Goal: Contribute content

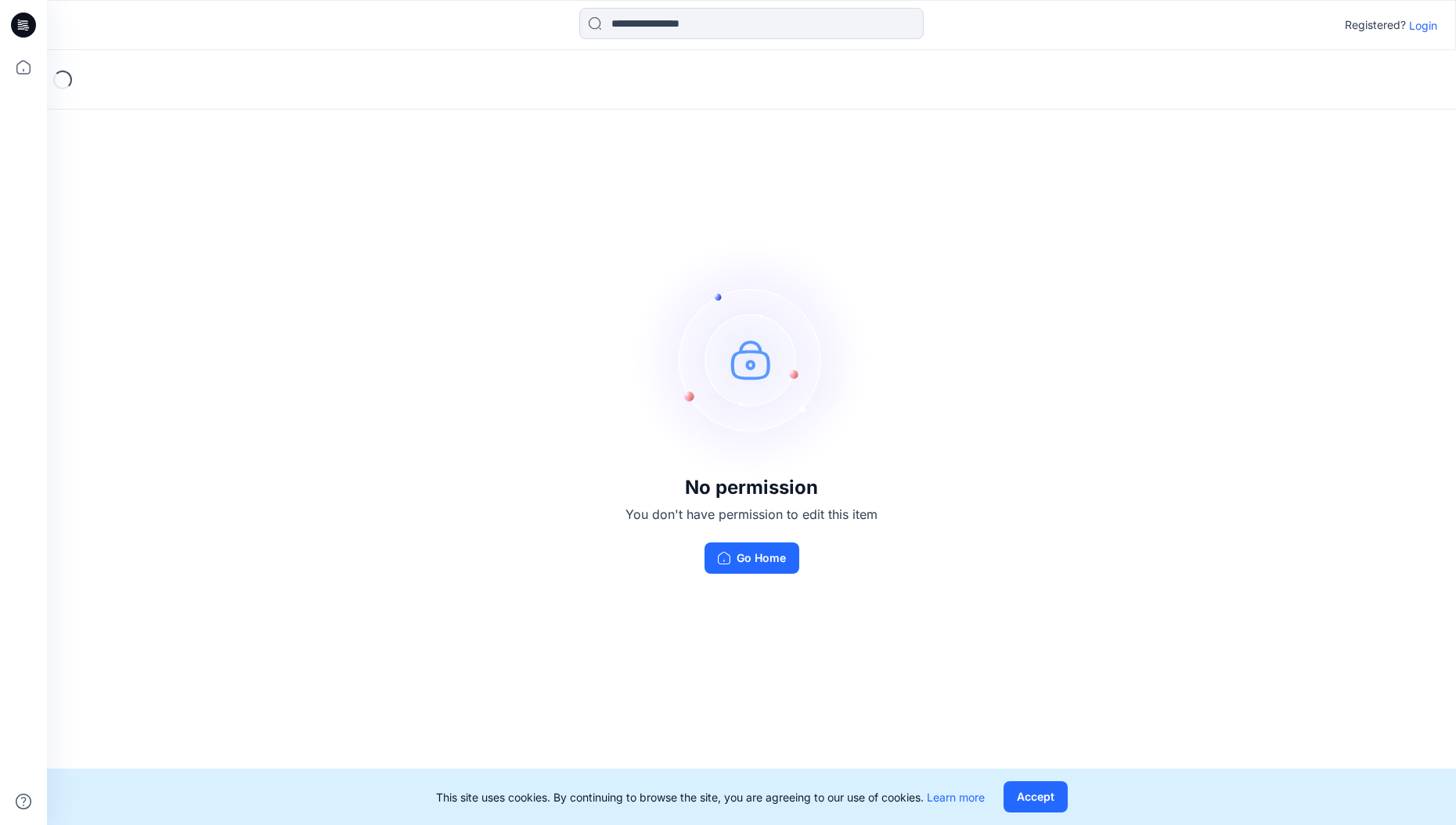
click at [1435, 22] on p "Login" at bounding box center [1423, 25] width 29 height 16
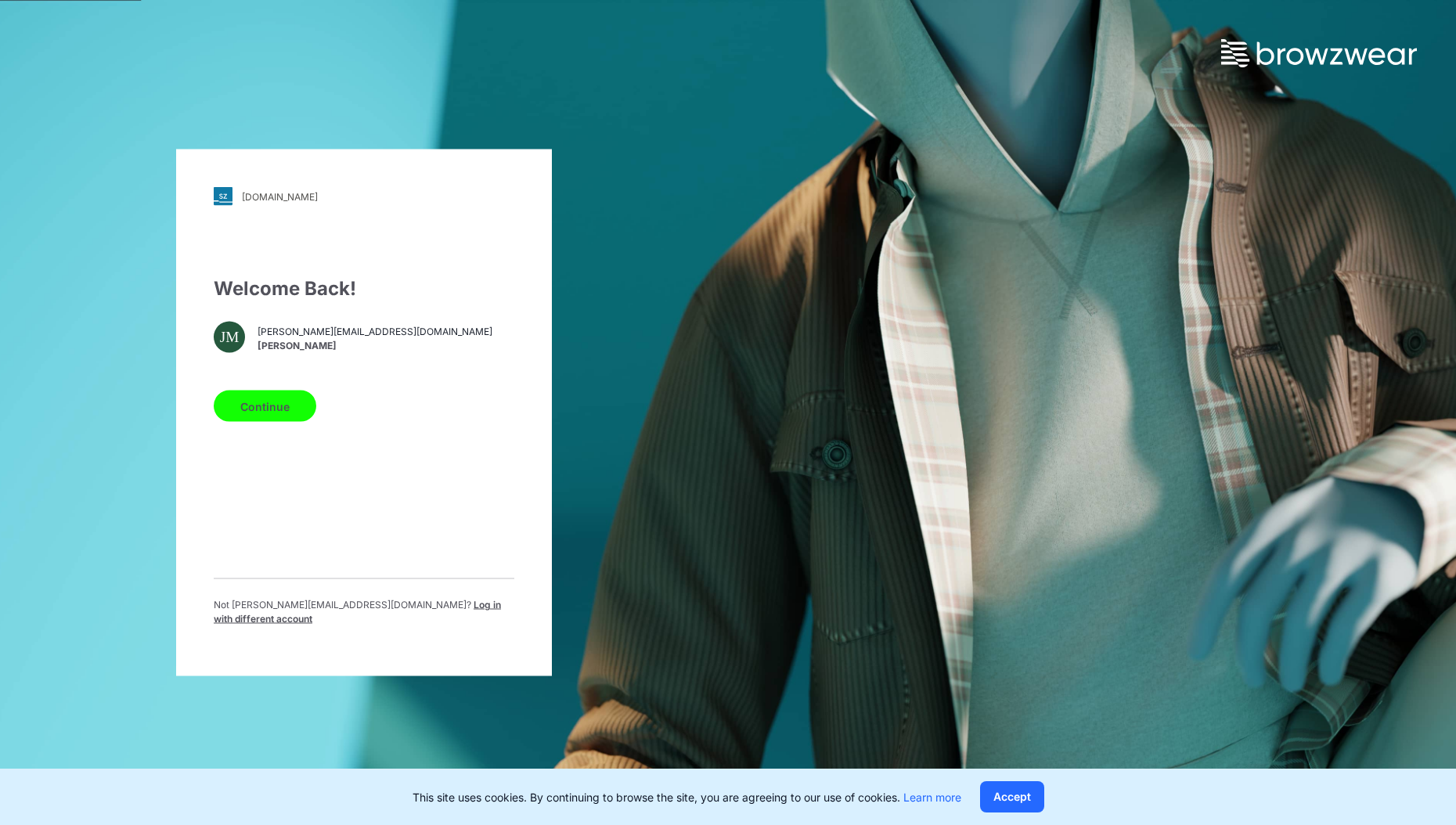
click at [274, 396] on button "Continue" at bounding box center [265, 406] width 103 height 31
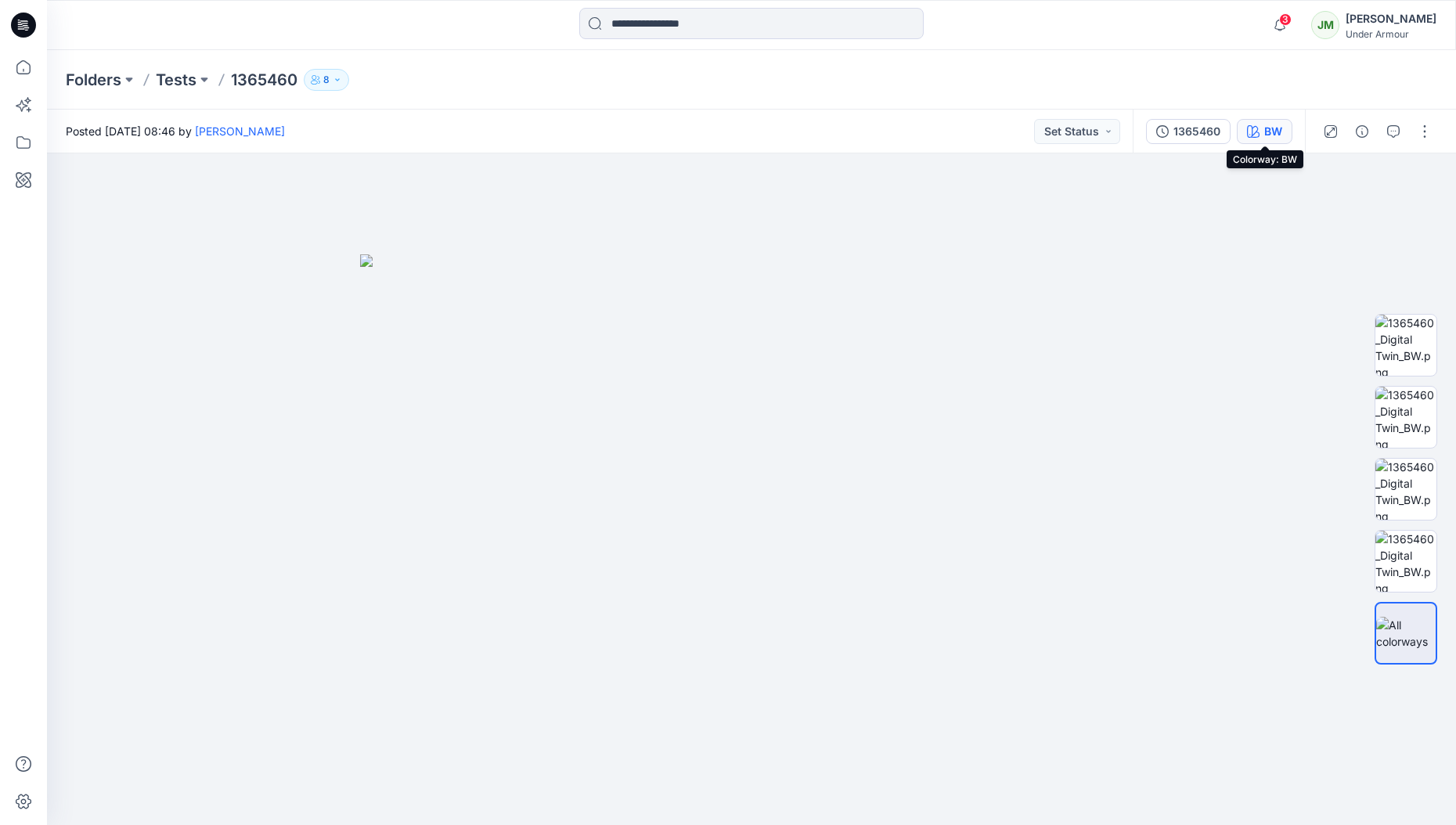
click at [1264, 134] on div "BW" at bounding box center [1273, 130] width 18 height 17
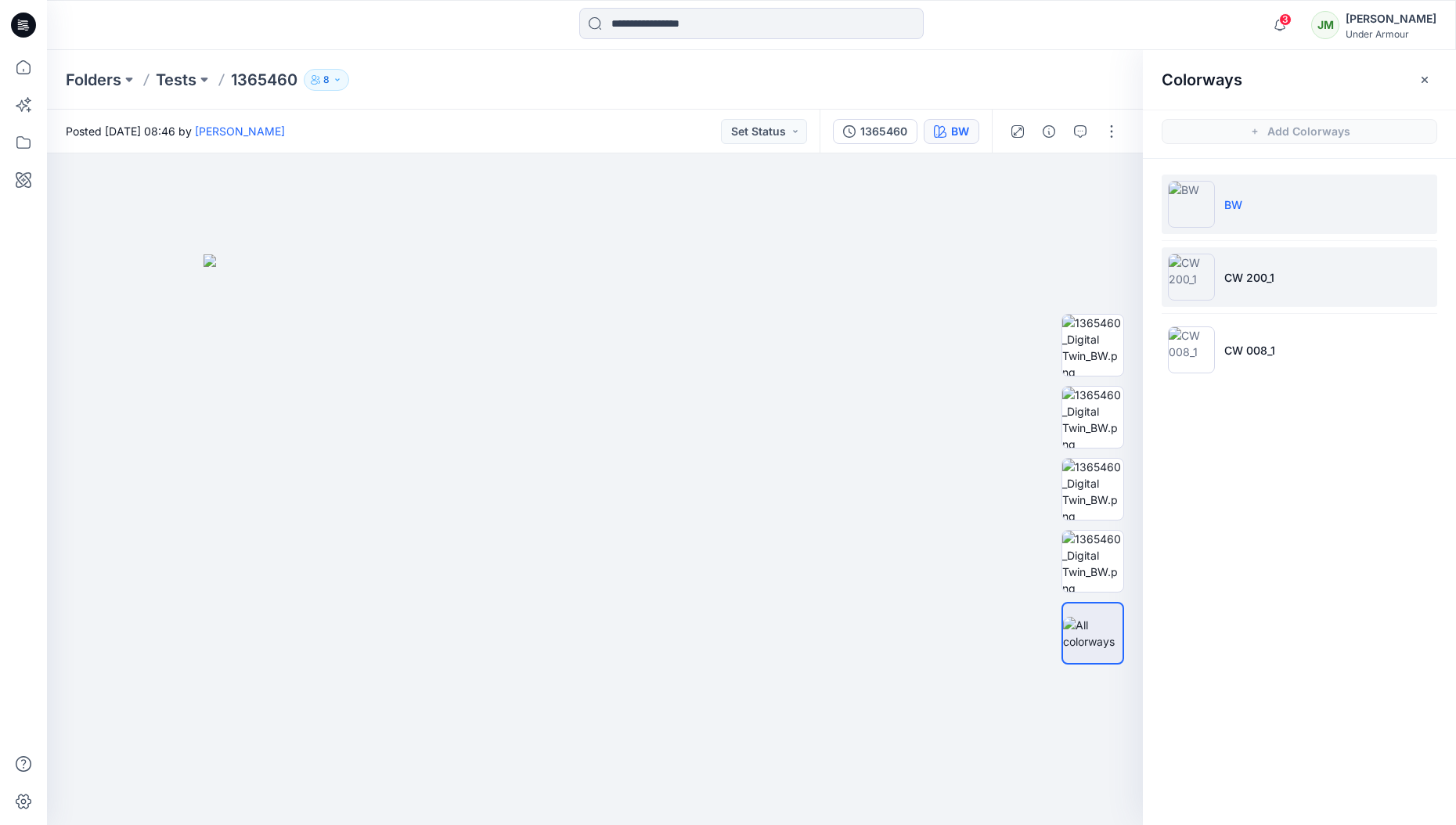
click at [1260, 271] on p "CW 200_1" at bounding box center [1249, 277] width 50 height 16
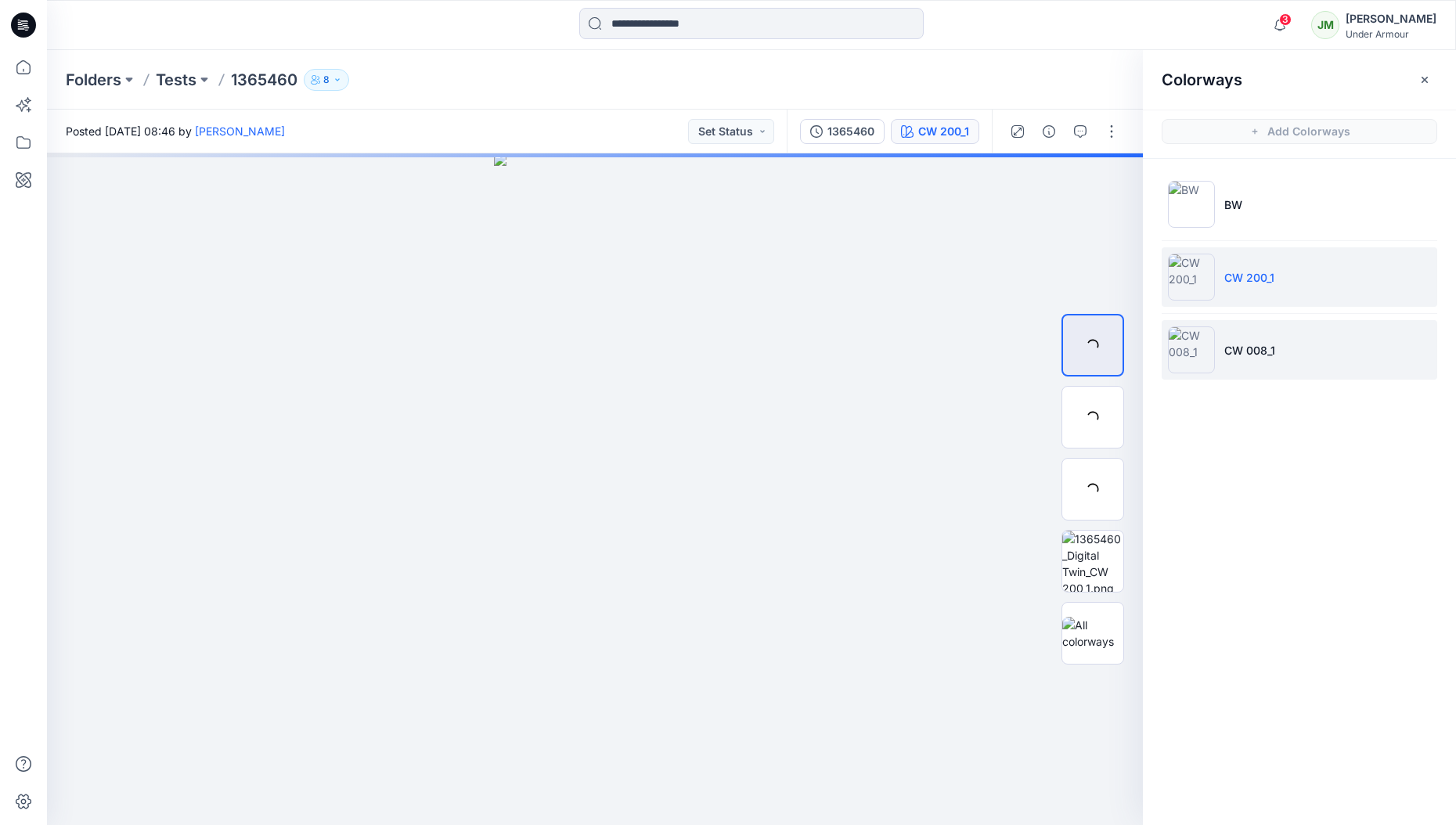
click at [1248, 333] on li "CW 008_1" at bounding box center [1299, 349] width 275 height 60
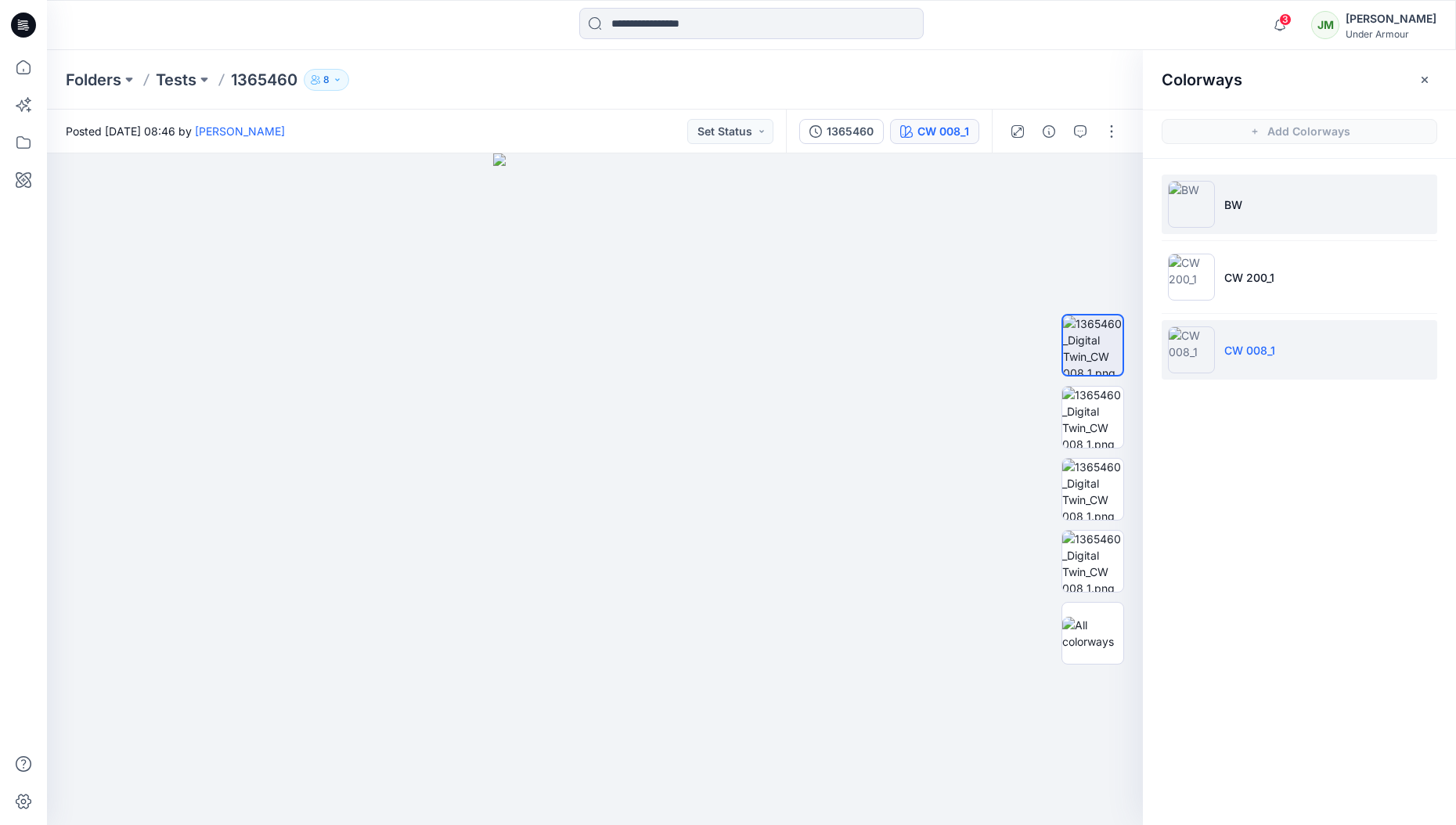
click at [1198, 207] on img at bounding box center [1191, 204] width 47 height 47
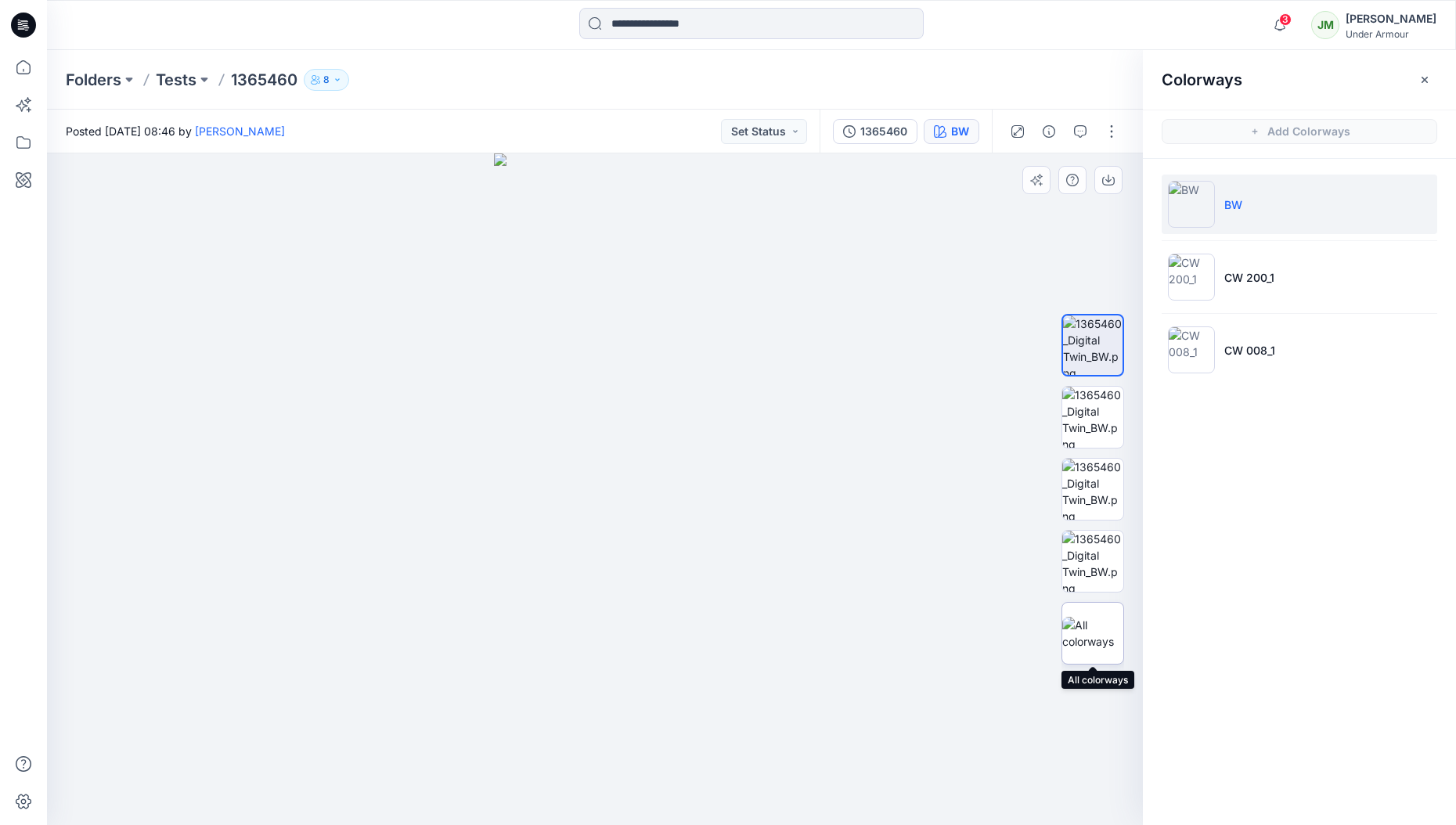
click at [1083, 630] on img at bounding box center [1092, 633] width 61 height 33
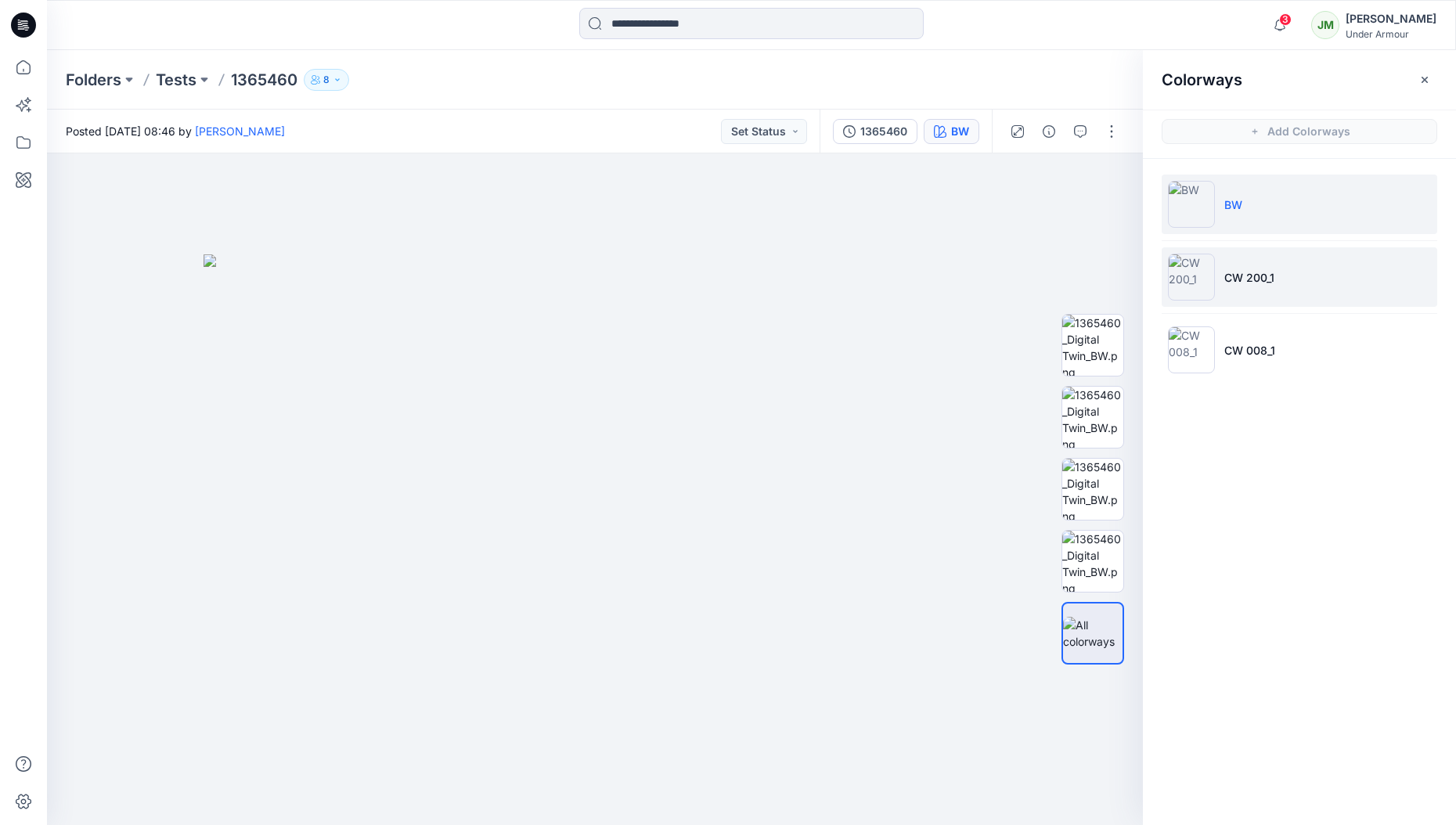
click at [1214, 271] on li "CW 200_1" at bounding box center [1299, 277] width 275 height 60
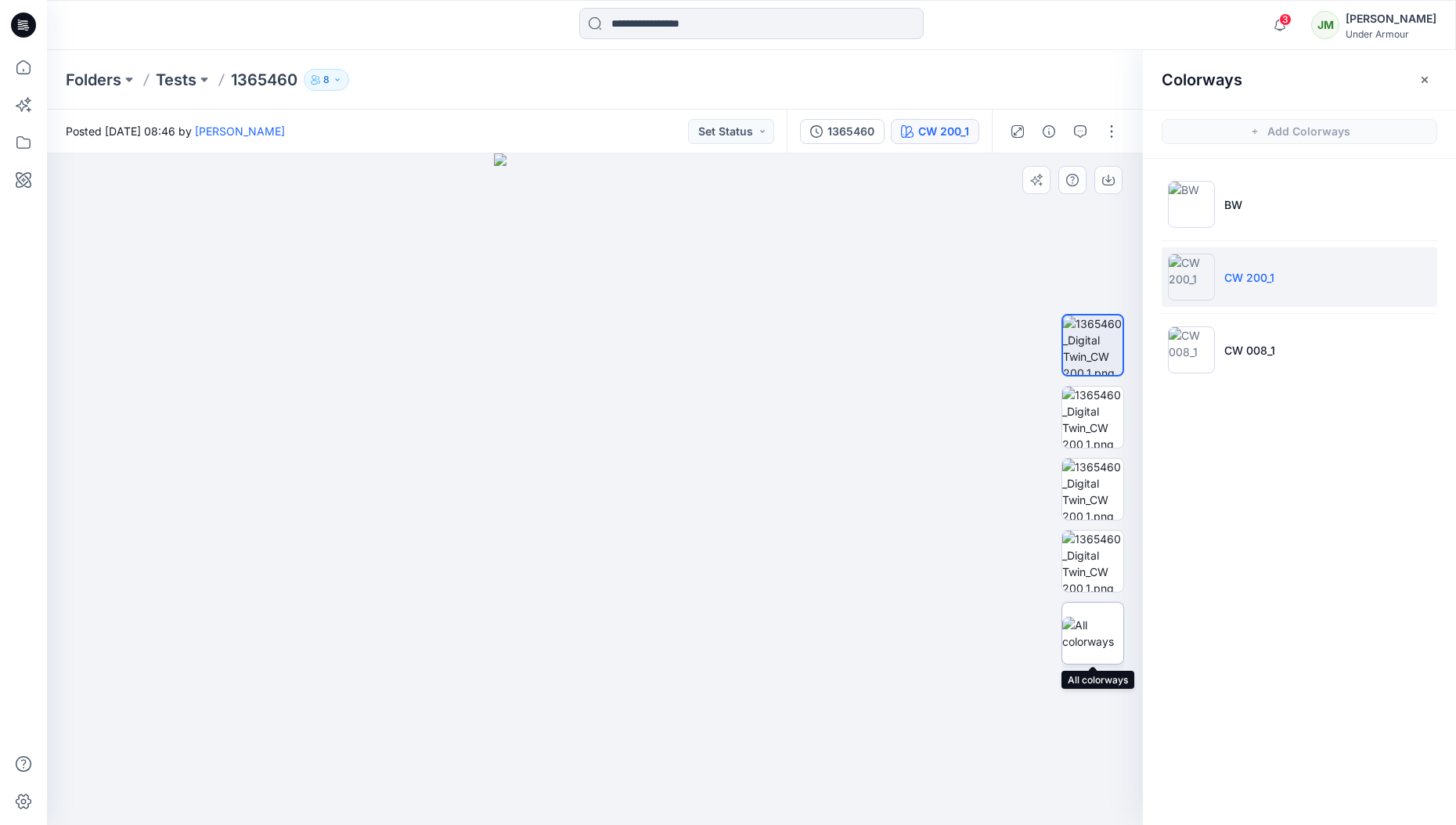
click at [1080, 628] on img at bounding box center [1092, 633] width 61 height 33
click at [1111, 129] on button "button" at bounding box center [1111, 131] width 25 height 25
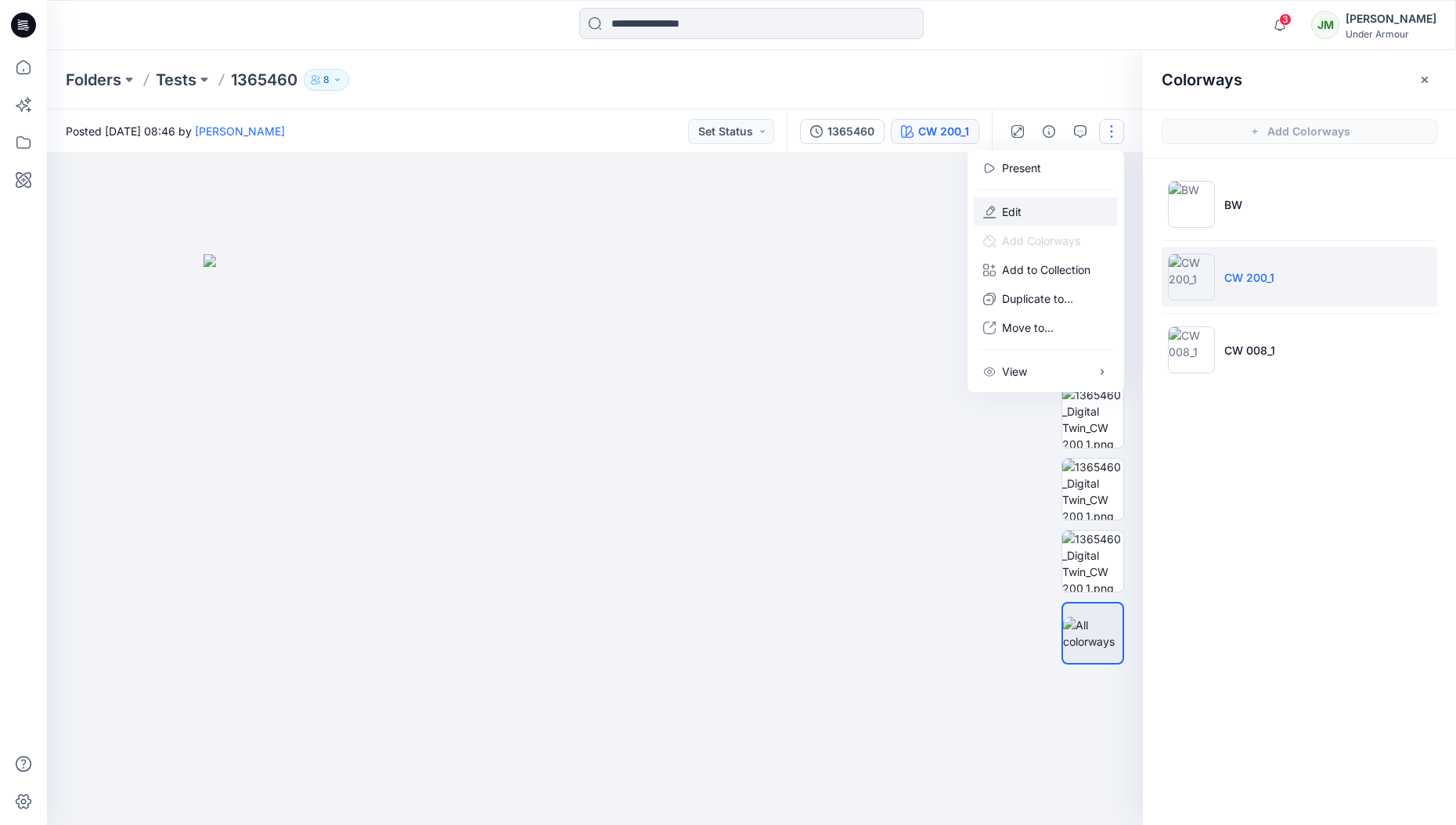
click at [1056, 202] on button "Edit" at bounding box center [1045, 212] width 144 height 29
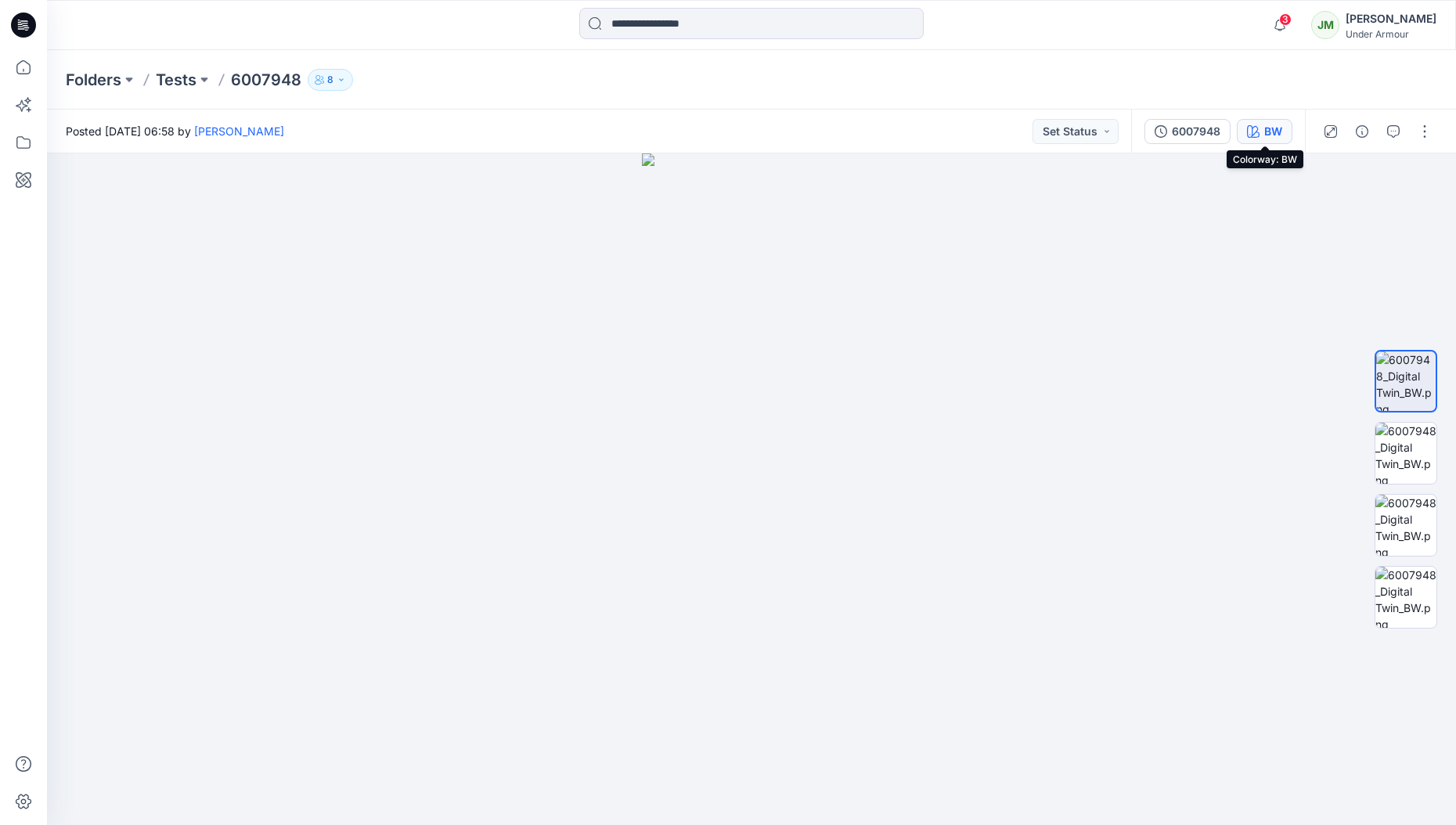
click at [1266, 128] on div "BW" at bounding box center [1273, 130] width 18 height 17
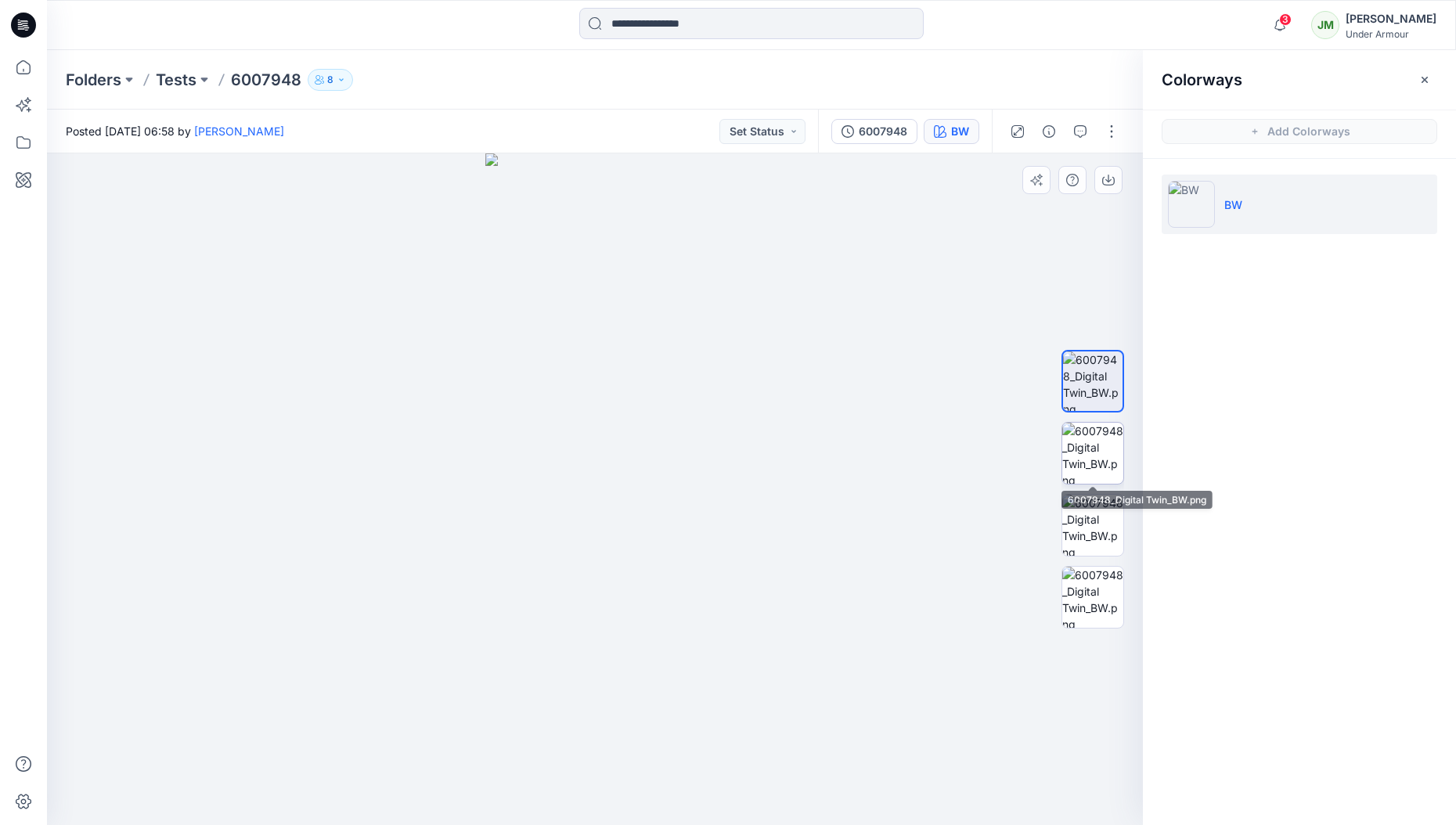
click at [1093, 454] on img at bounding box center [1092, 453] width 61 height 61
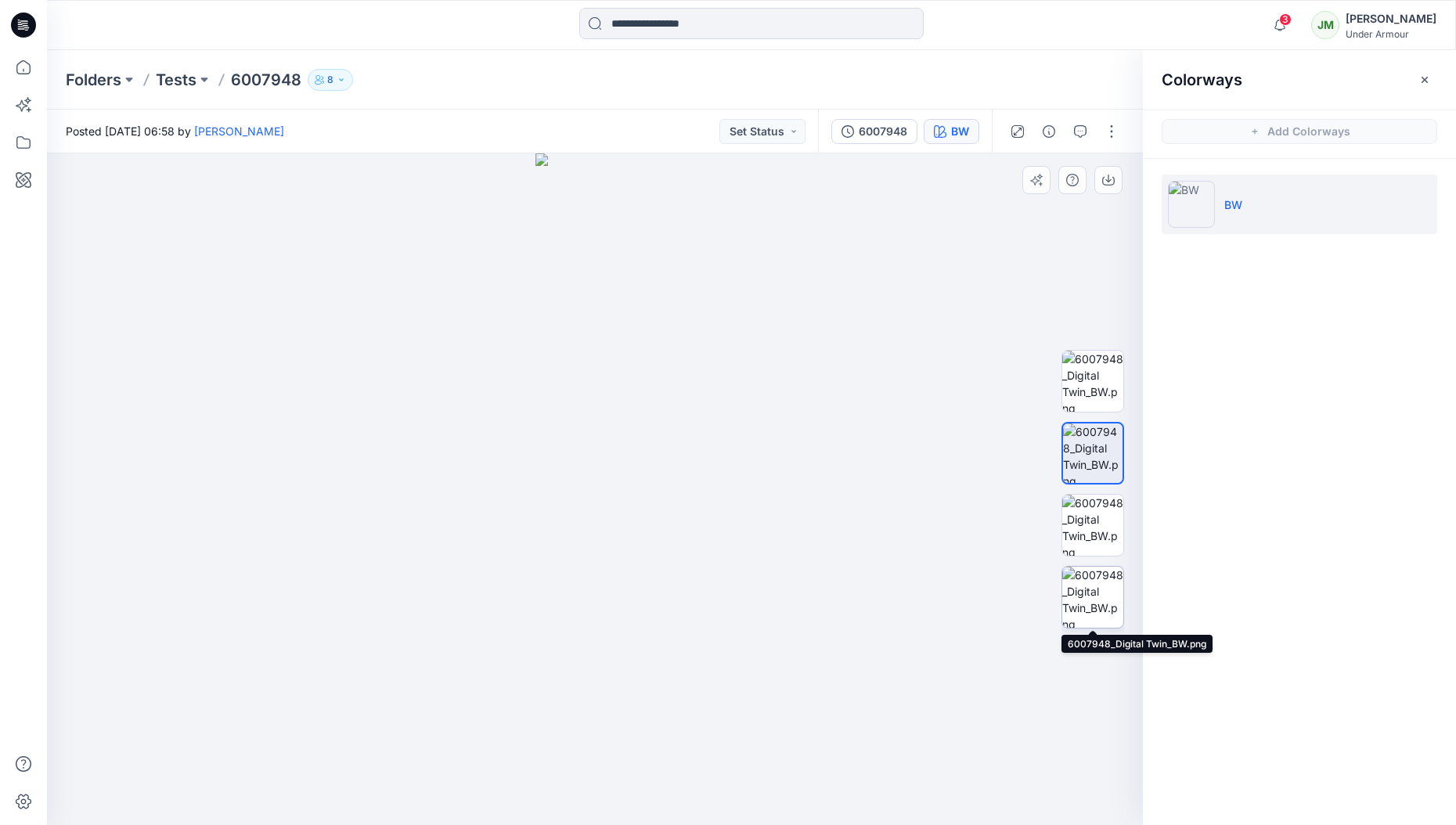
click at [1080, 616] on img at bounding box center [1092, 597] width 61 height 61
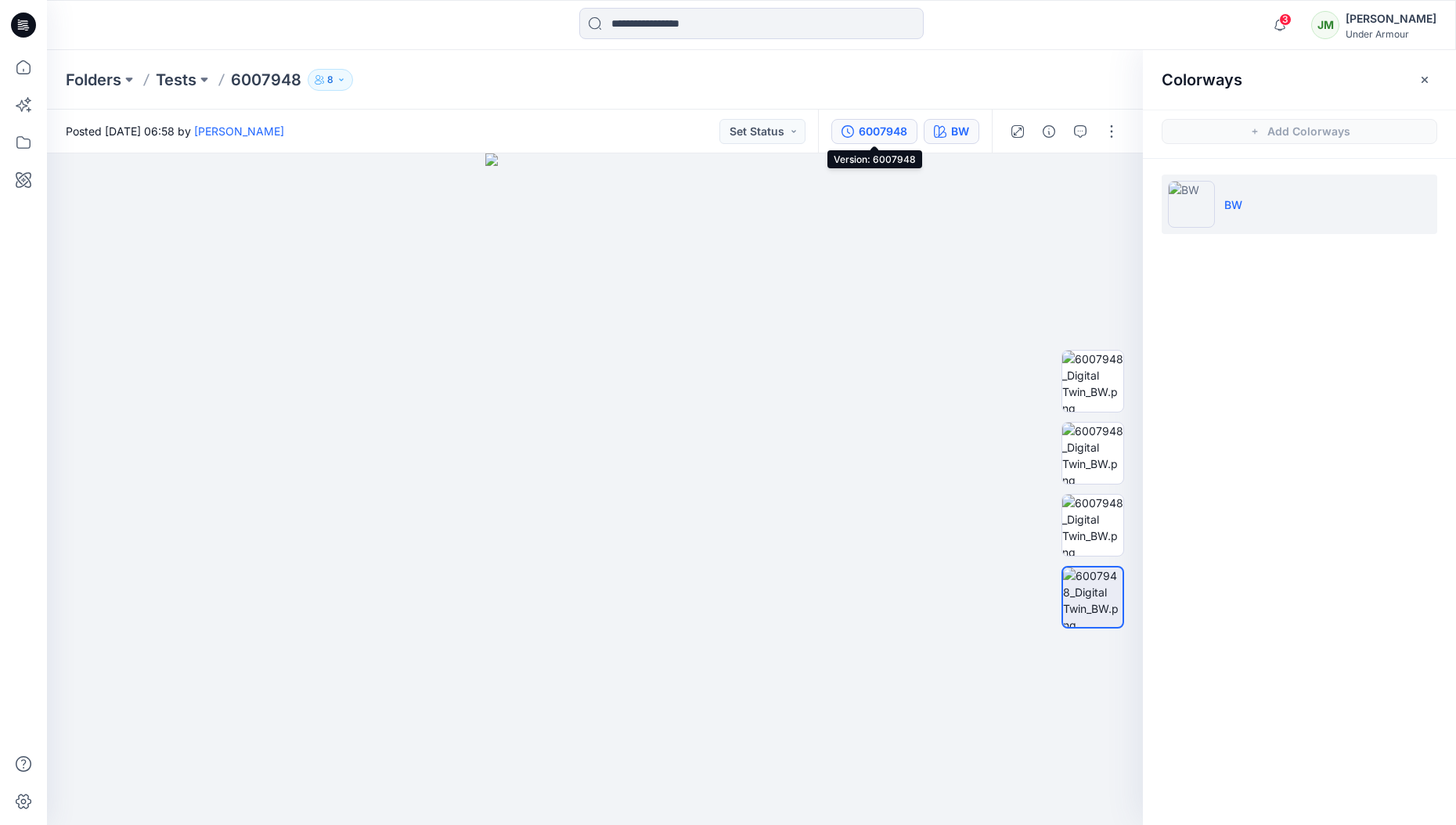
click at [870, 130] on div "6007948" at bounding box center [882, 130] width 48 height 17
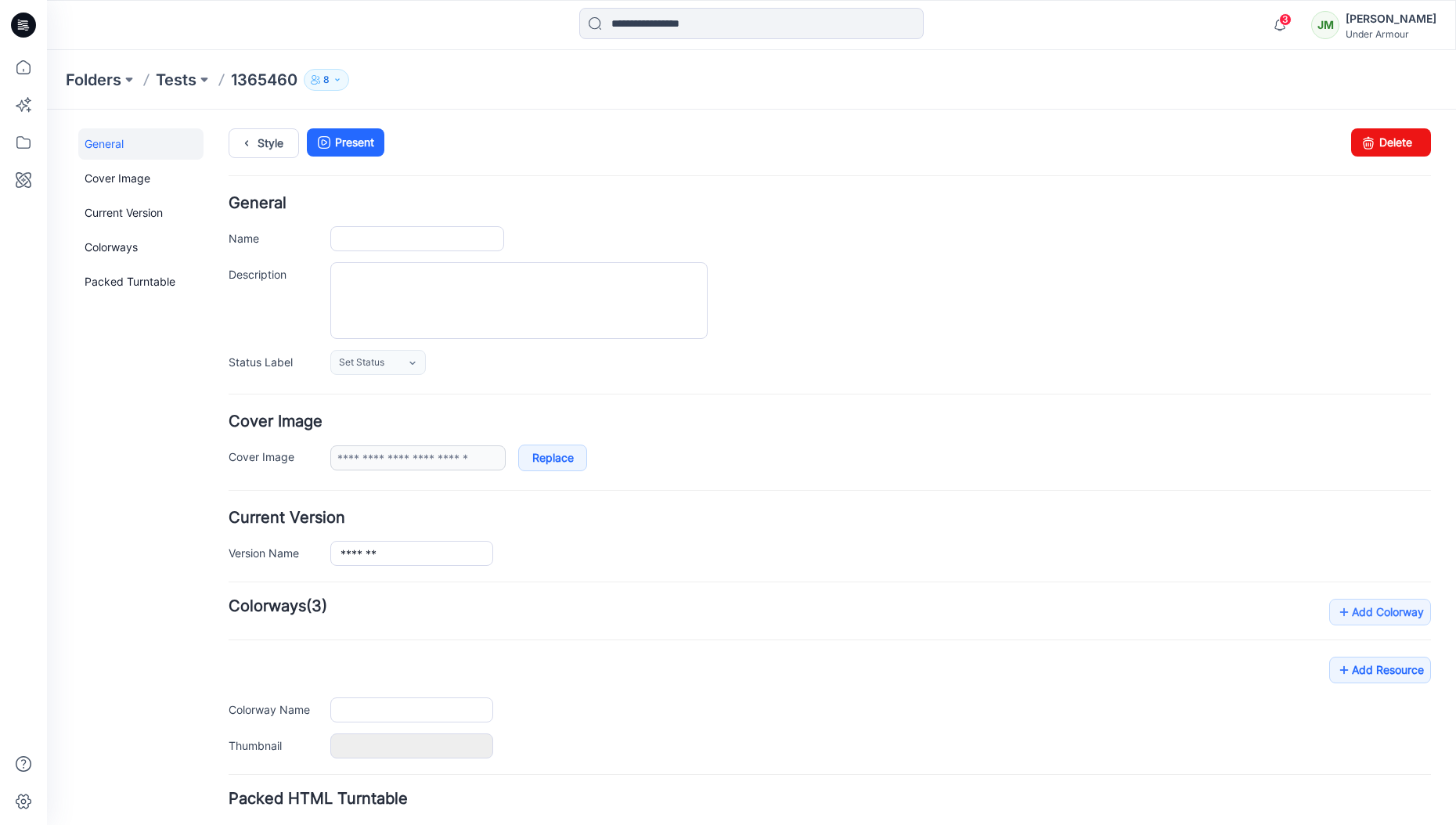
type input "*******"
type input "**"
type input "**********"
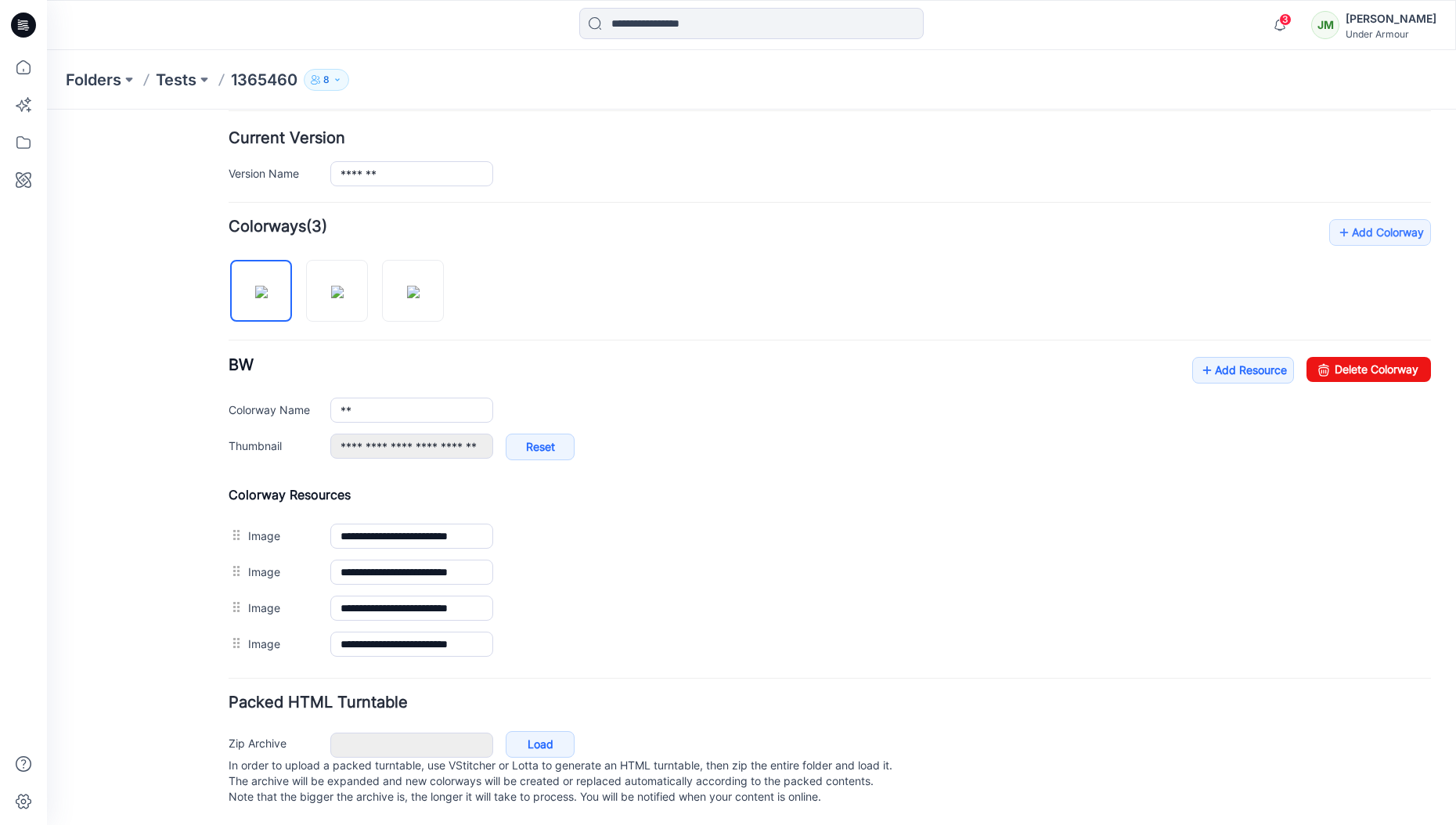
scroll to position [396, 0]
click at [332, 285] on img at bounding box center [337, 291] width 13 height 13
type input "********"
type input "**********"
click at [265, 286] on img at bounding box center [261, 291] width 13 height 13
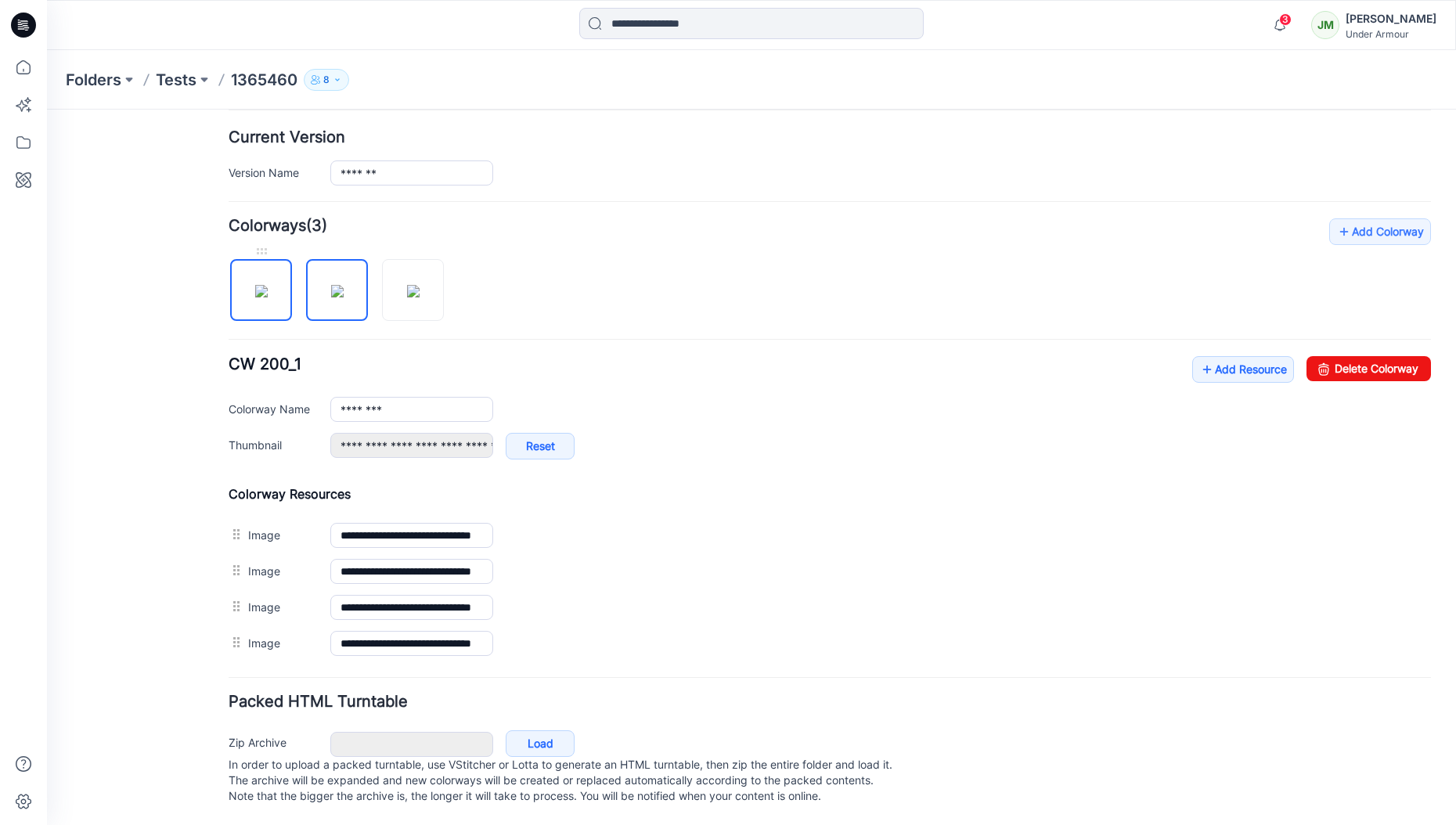
type input "**"
click at [559, 433] on link "Reset" at bounding box center [540, 446] width 69 height 27
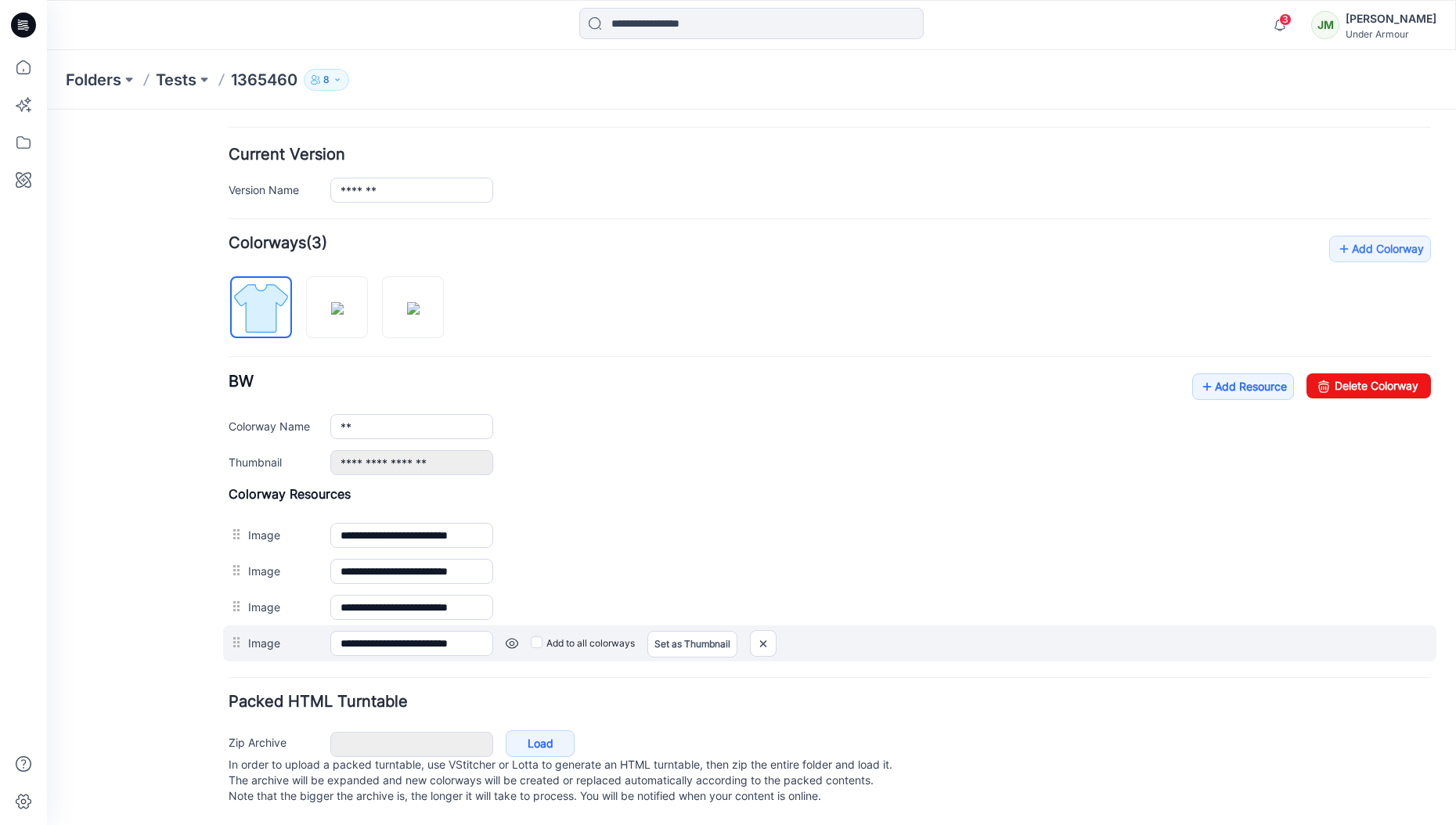
click at [574, 631] on label "Add to all colorways" at bounding box center [583, 644] width 104 height 25
click at [573, 631] on label "Add to all colorways" at bounding box center [583, 644] width 104 height 25
click at [684, 631] on link "Set as Thumbnail" at bounding box center [692, 644] width 90 height 27
type input "**********"
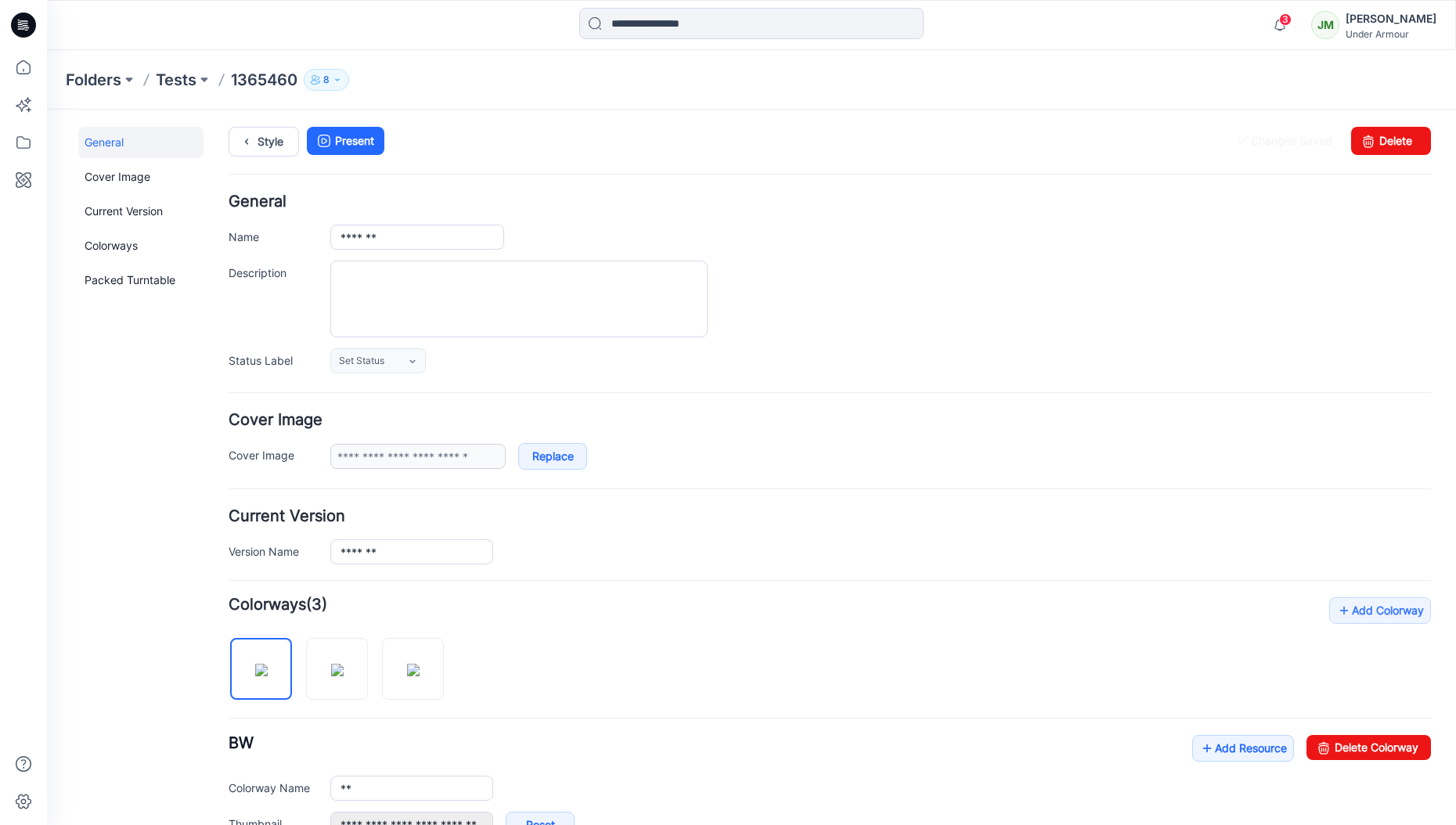
scroll to position [0, 0]
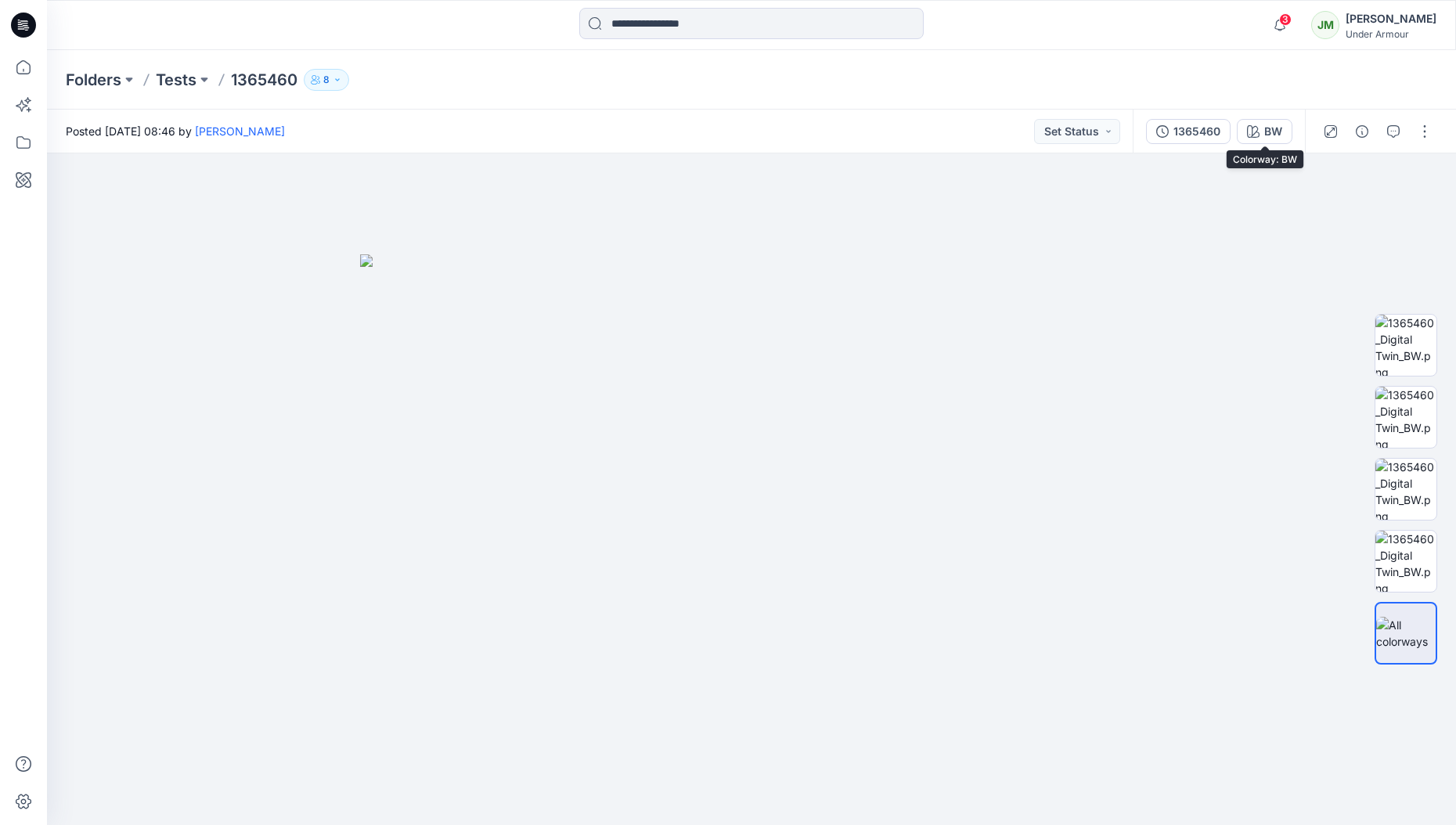
click at [1266, 134] on div "BW" at bounding box center [1273, 130] width 18 height 17
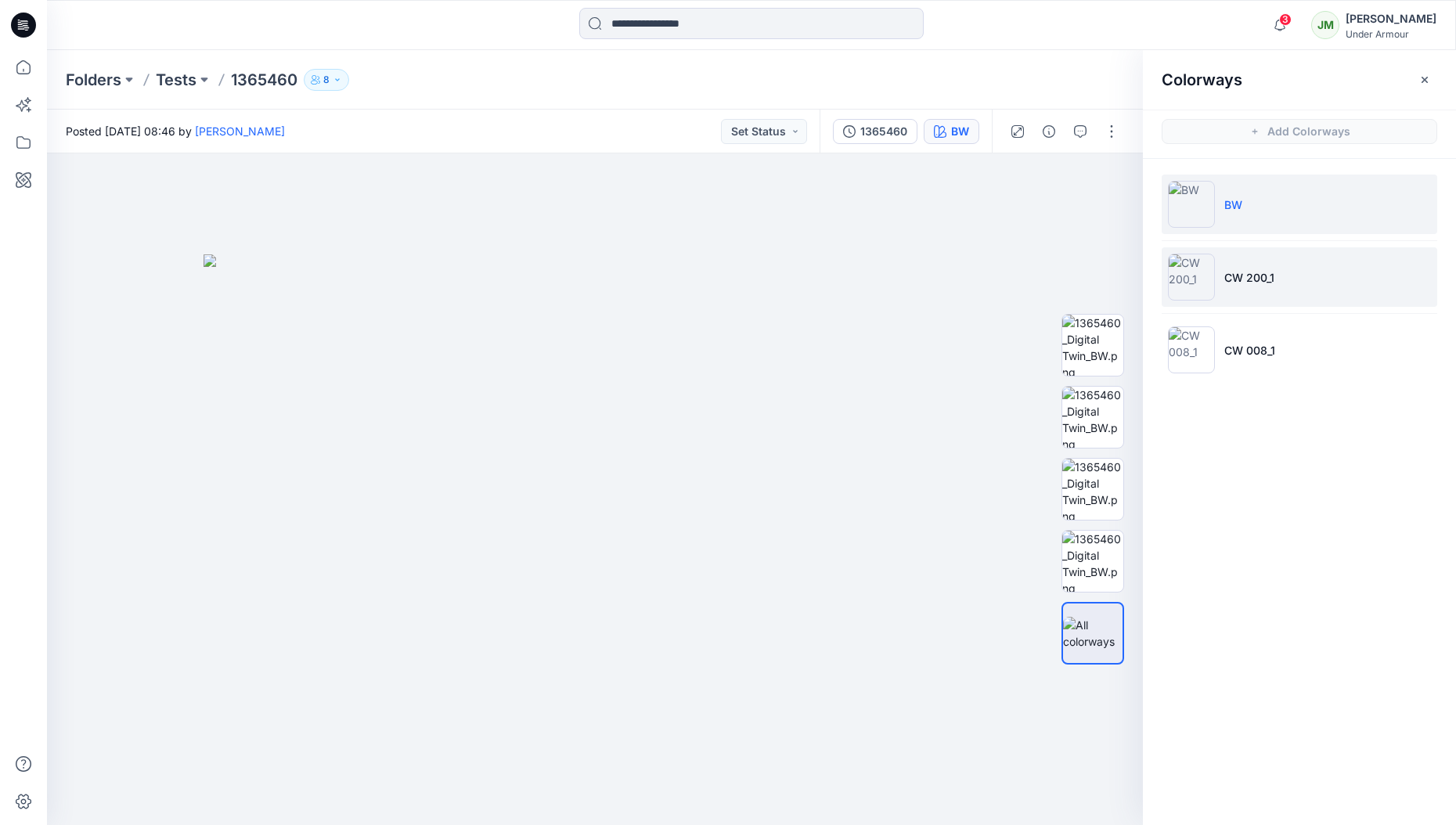
click at [1189, 272] on img at bounding box center [1191, 277] width 47 height 47
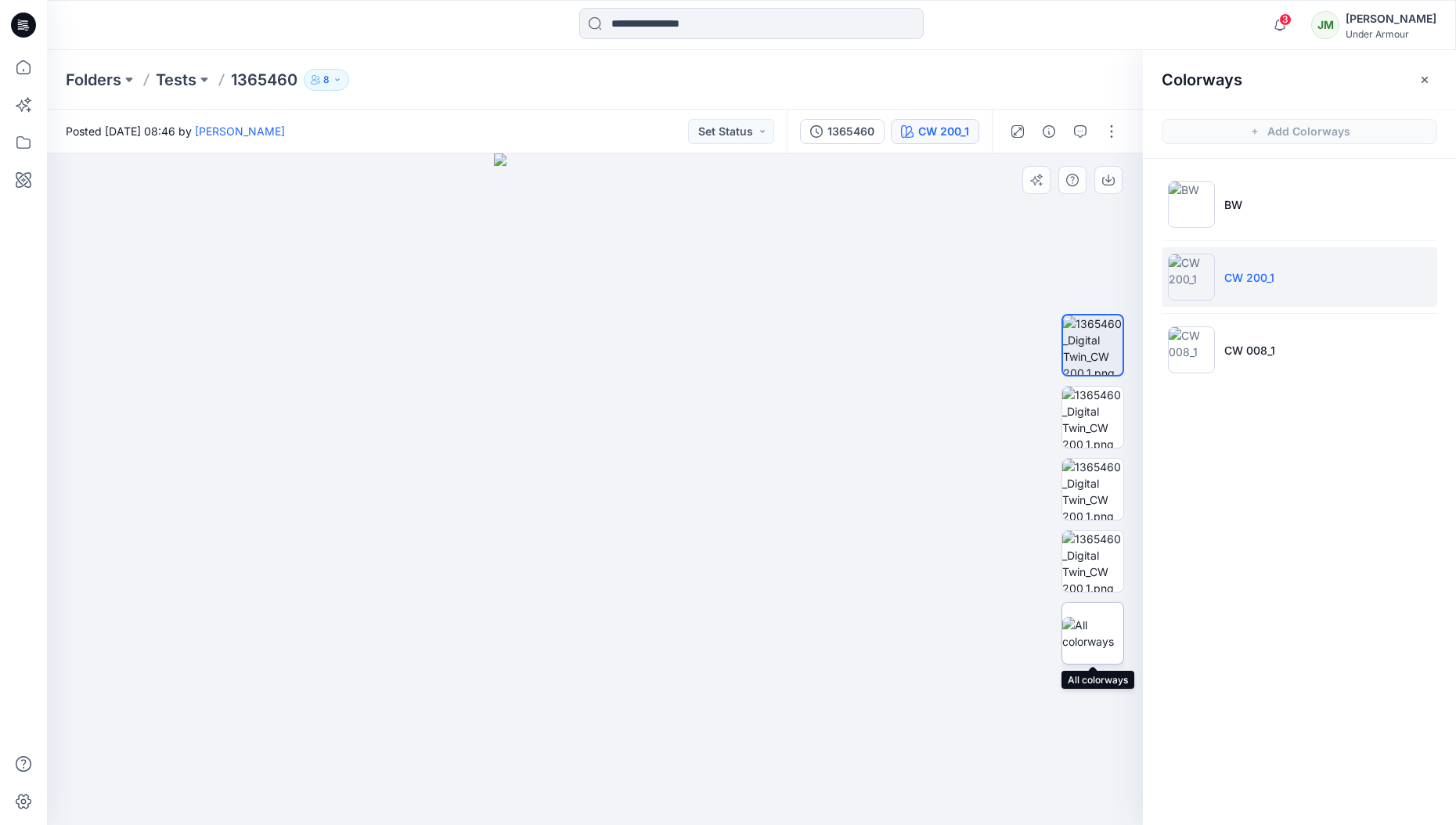
click at [1097, 626] on img at bounding box center [1092, 633] width 61 height 33
click at [1100, 634] on img at bounding box center [1092, 633] width 60 height 33
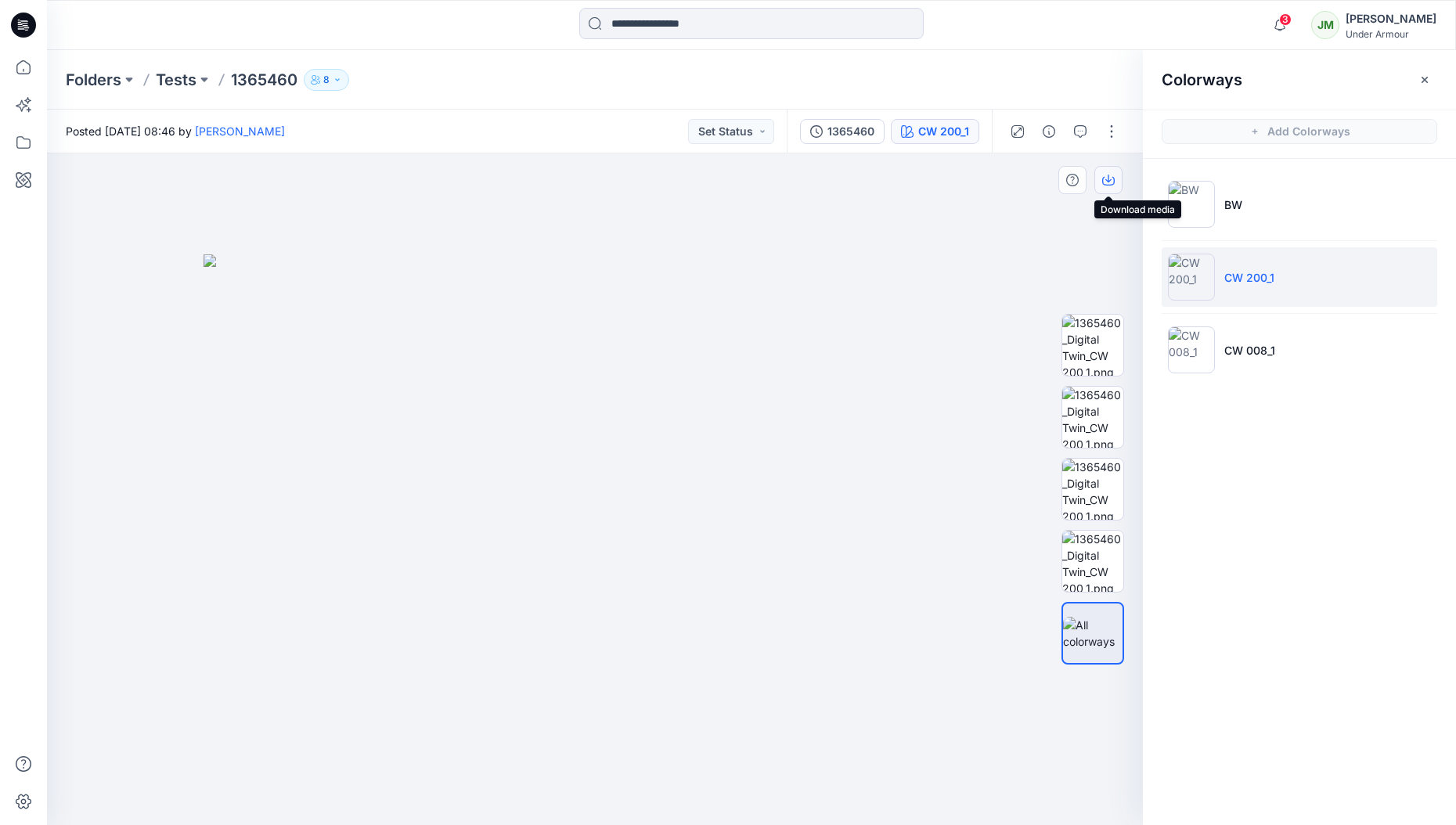
click at [1110, 181] on icon "button" at bounding box center [1108, 180] width 13 height 13
click at [1069, 251] on div at bounding box center [595, 489] width 1096 height 671
